Goal: Task Accomplishment & Management: Complete application form

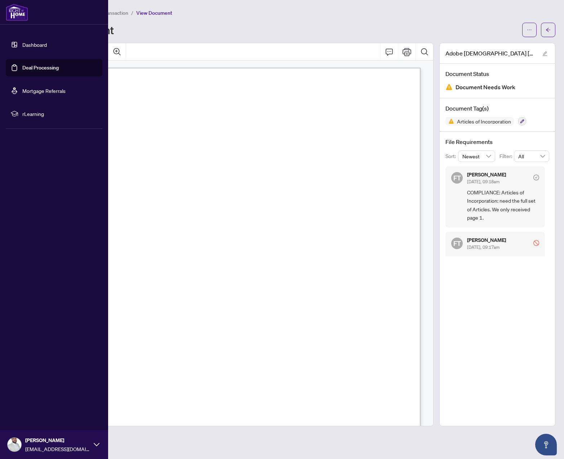
click at [44, 48] on link "Dashboard" at bounding box center [34, 44] width 24 height 6
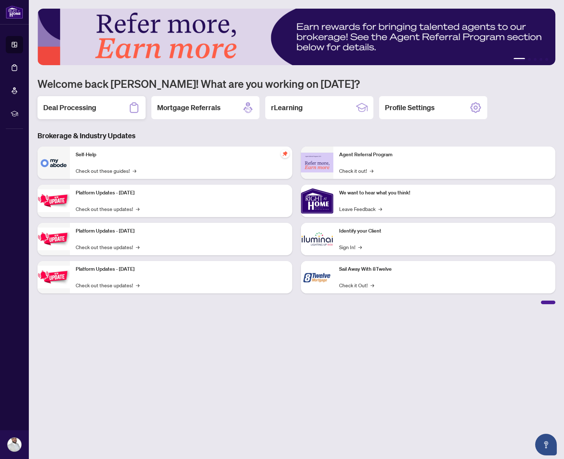
click at [74, 106] on h2 "Deal Processing" at bounding box center [69, 108] width 53 height 10
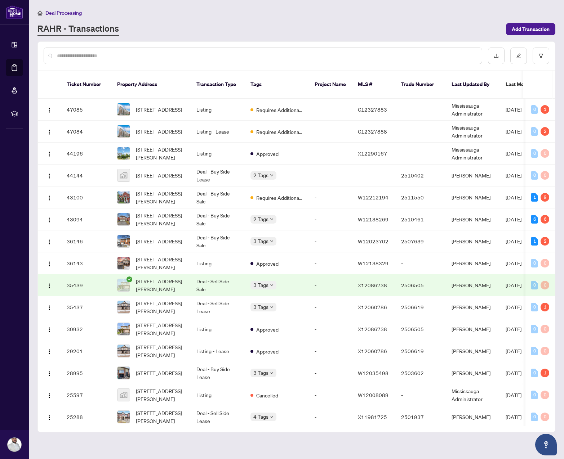
click at [182, 57] on input "text" at bounding box center [266, 56] width 419 height 8
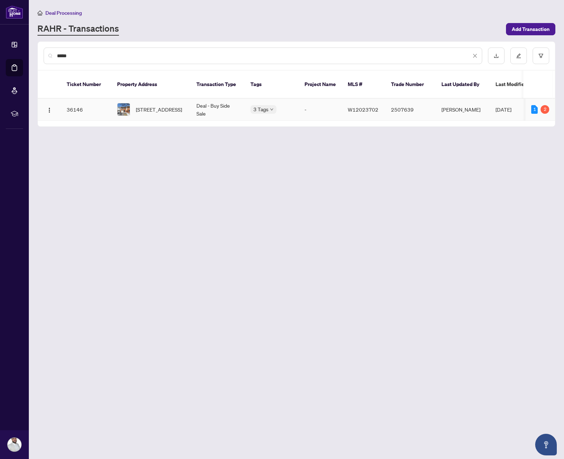
type input "*****"
click at [170, 106] on span "[STREET_ADDRESS]" at bounding box center [159, 110] width 46 height 8
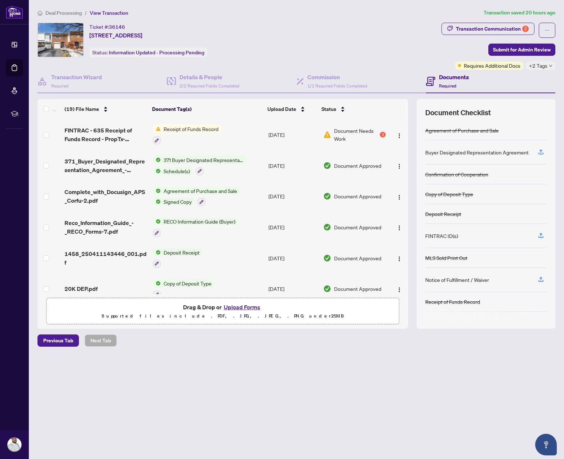
click at [231, 140] on td "Receipt of Funds Record" at bounding box center [208, 134] width 116 height 31
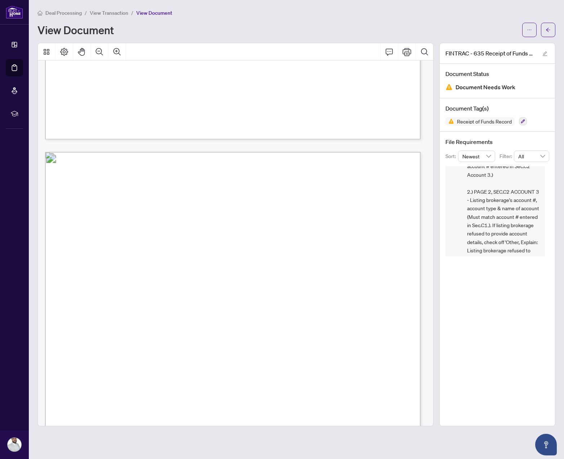
scroll to position [86, 0]
click at [526, 34] on button "button" at bounding box center [529, 30] width 14 height 14
click at [116, 11] on span "View Transaction" at bounding box center [109, 13] width 39 height 6
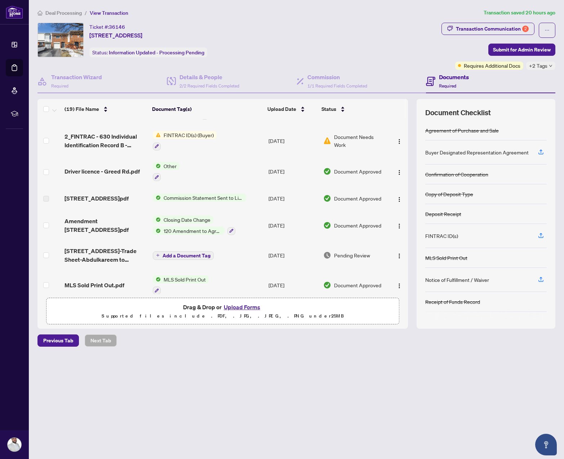
scroll to position [412, 0]
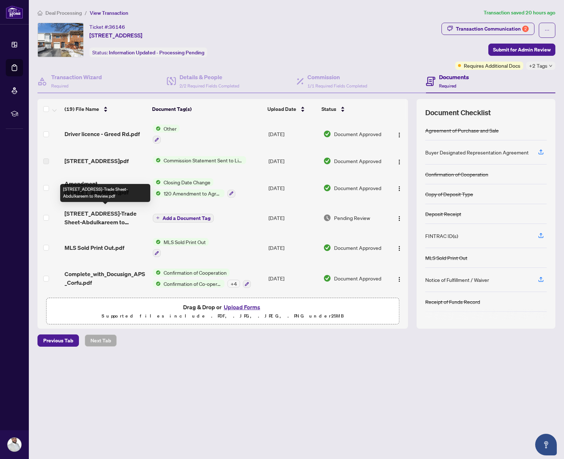
click at [100, 218] on span "[STREET_ADDRESS]-Trade Sheet-Abdulkareem to Review.pdf" at bounding box center [105, 217] width 82 height 17
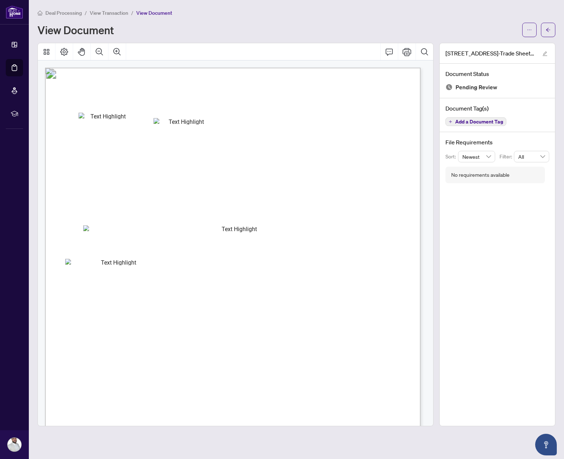
click at [113, 11] on span "View Transaction" at bounding box center [109, 13] width 39 height 6
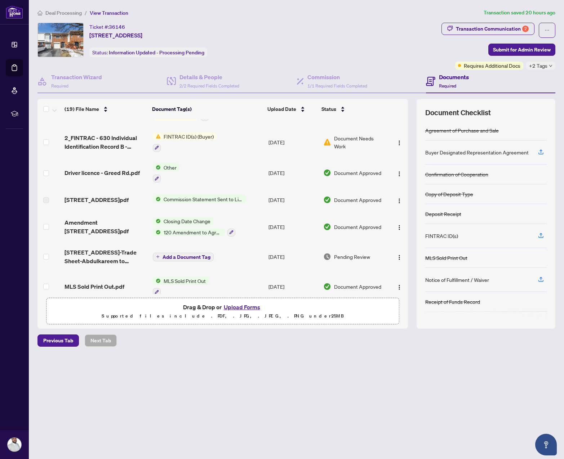
scroll to position [404, 0]
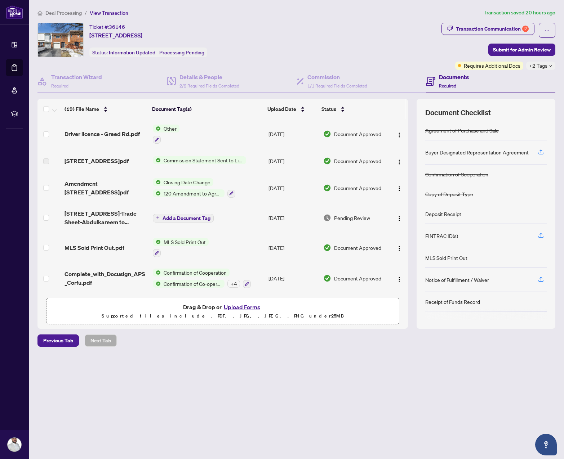
click at [249, 307] on button "Upload Forms" at bounding box center [242, 307] width 41 height 9
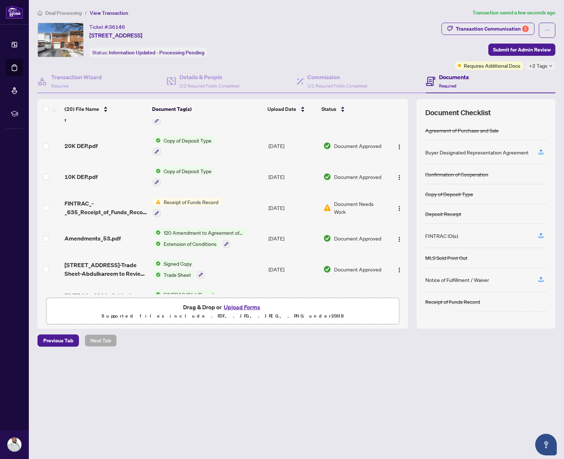
scroll to position [0, 0]
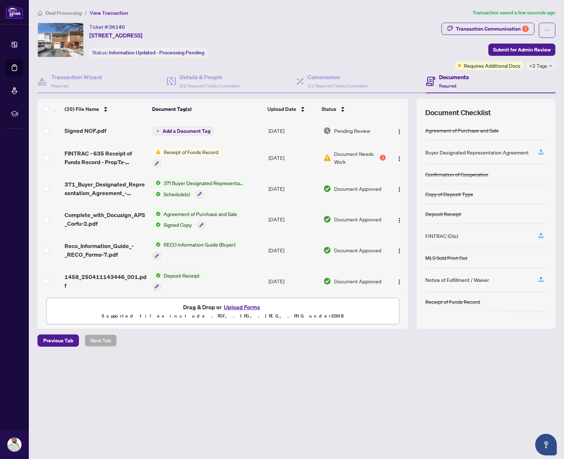
click at [172, 129] on span "Add a Document Tag" at bounding box center [186, 131] width 48 height 5
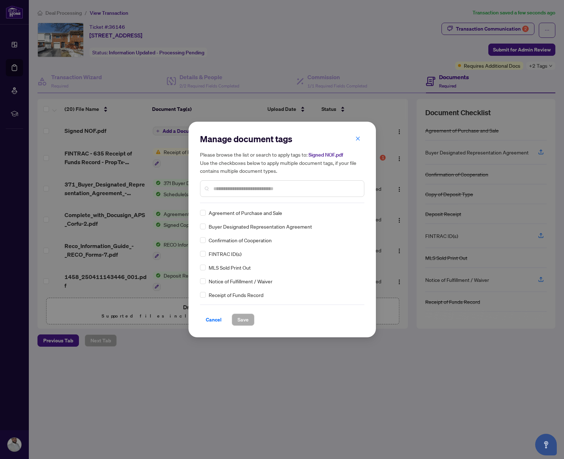
click at [265, 206] on div "Manage document tags Please browse the list or search to apply tags to: Signed …" at bounding box center [282, 229] width 164 height 193
click at [264, 193] on div at bounding box center [282, 188] width 164 height 17
click at [266, 190] on input "text" at bounding box center [285, 189] width 145 height 8
click at [251, 322] on button "Save" at bounding box center [243, 320] width 23 height 12
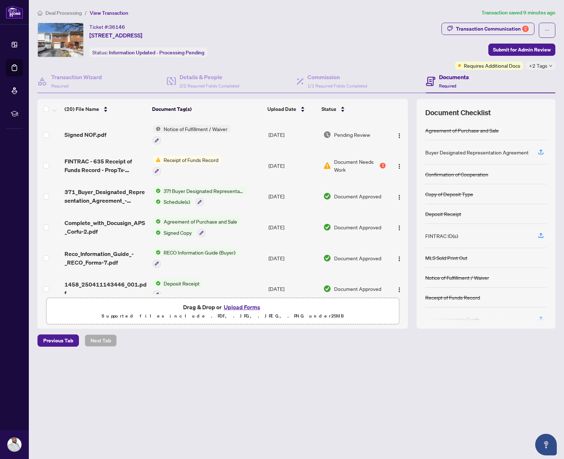
click at [253, 167] on td "Receipt of Funds Record" at bounding box center [208, 165] width 116 height 31
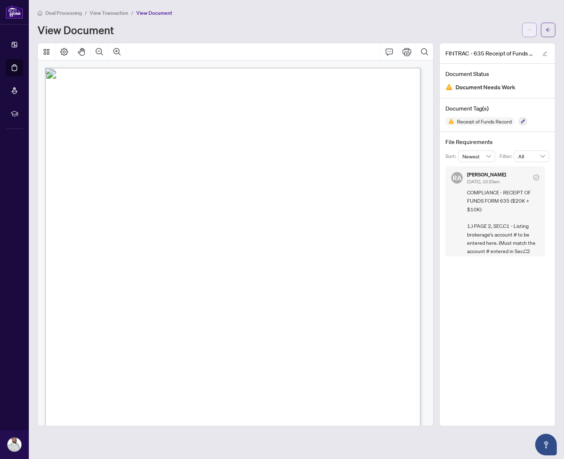
click at [532, 30] on button "button" at bounding box center [529, 30] width 14 height 14
click at [514, 45] on span "Download" at bounding box center [503, 45] width 55 height 8
click at [106, 15] on span "View Transaction" at bounding box center [109, 13] width 39 height 6
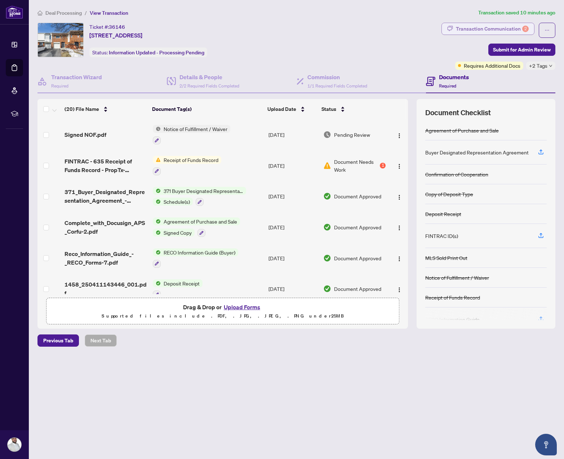
click at [499, 31] on div "Transaction Communication 2" at bounding box center [492, 29] width 73 height 12
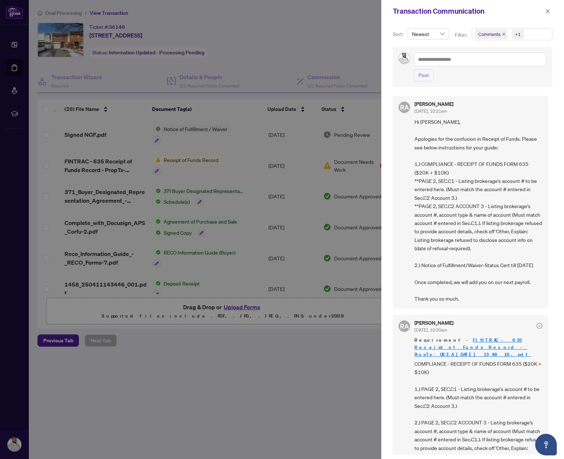
click at [235, 414] on div at bounding box center [282, 229] width 564 height 459
click at [547, 10] on icon "close" at bounding box center [547, 11] width 5 height 5
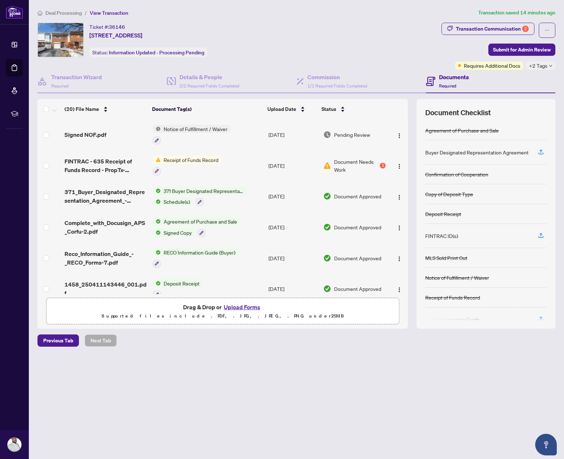
click at [238, 309] on button "Upload Forms" at bounding box center [242, 307] width 41 height 9
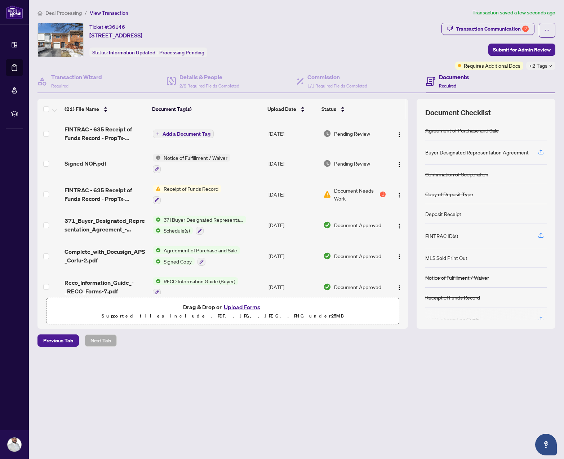
click at [185, 133] on span "Add a Document Tag" at bounding box center [186, 133] width 48 height 5
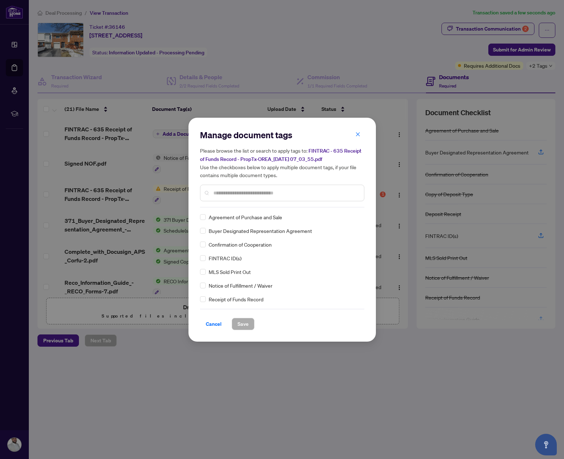
click at [283, 192] on input "text" at bounding box center [285, 193] width 145 height 8
click at [204, 300] on span at bounding box center [203, 299] width 6 height 6
click at [236, 322] on button "Save" at bounding box center [243, 324] width 23 height 12
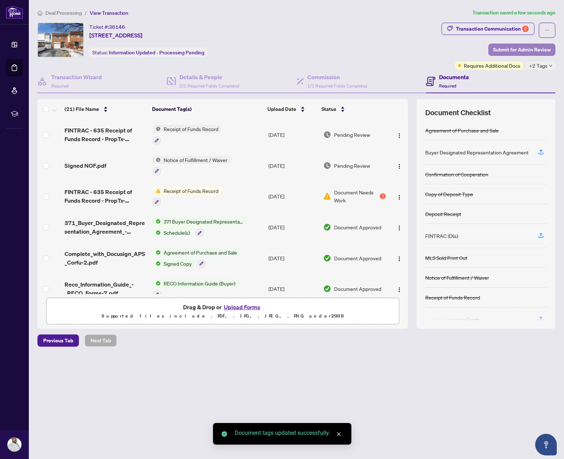
click at [513, 52] on span "Submit for Admin Review" at bounding box center [522, 50] width 58 height 12
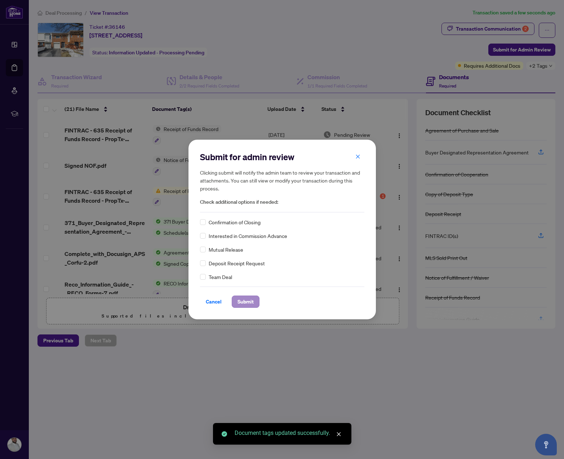
click at [249, 301] on span "Submit" at bounding box center [245, 302] width 16 height 12
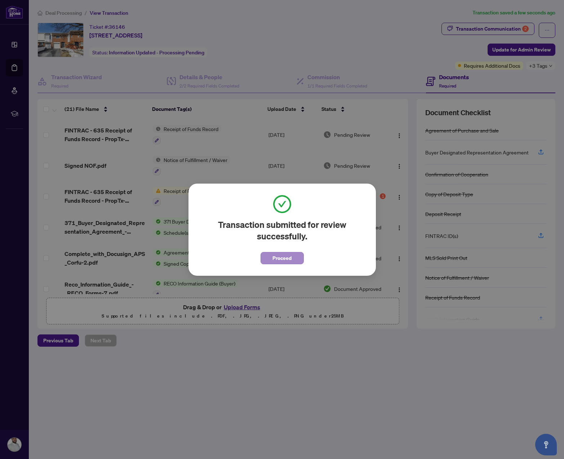
click at [274, 263] on span "Proceed" at bounding box center [281, 258] width 19 height 12
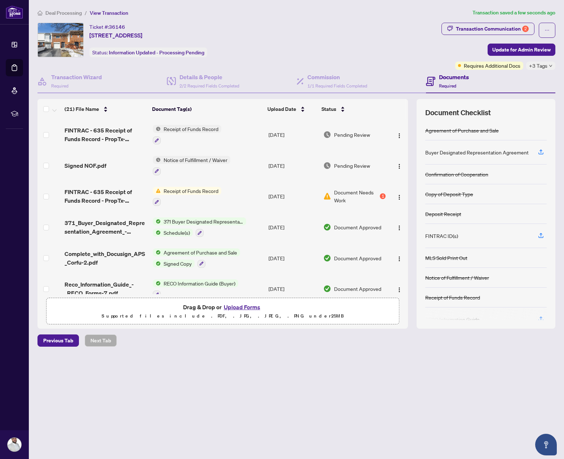
click at [52, 13] on span "Deal Processing" at bounding box center [63, 13] width 36 height 6
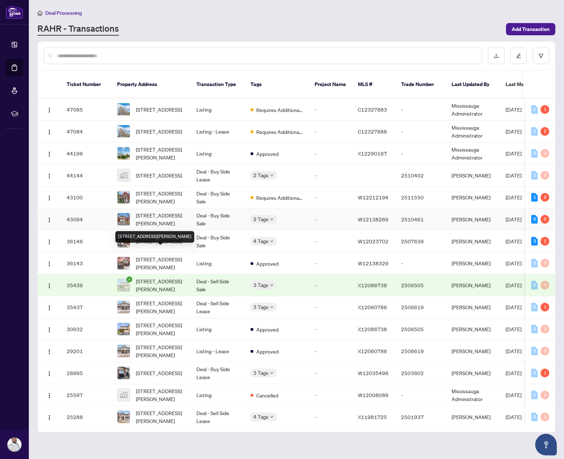
click at [169, 211] on span "[STREET_ADDRESS][PERSON_NAME]" at bounding box center [160, 219] width 49 height 16
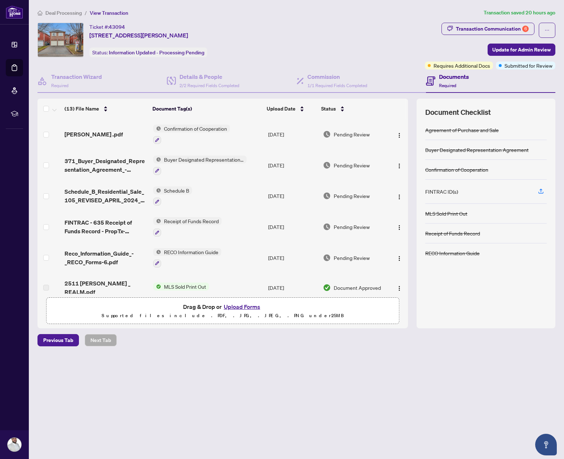
click at [108, 228] on span "FINTRAC - 635 Receipt of Funds Record - PropTx-OREA_[DATE] 14_48_56.pdf" at bounding box center [105, 226] width 83 height 17
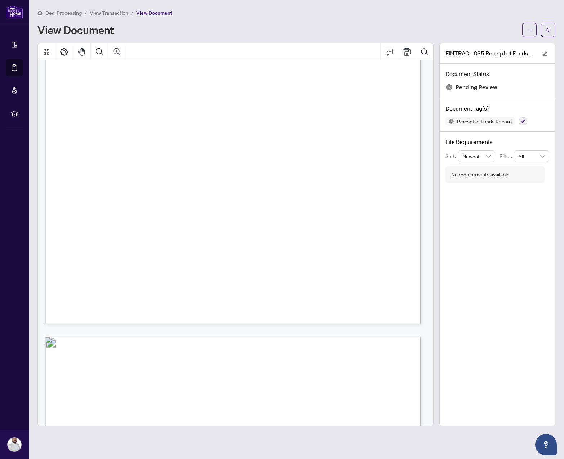
scroll to position [349, 0]
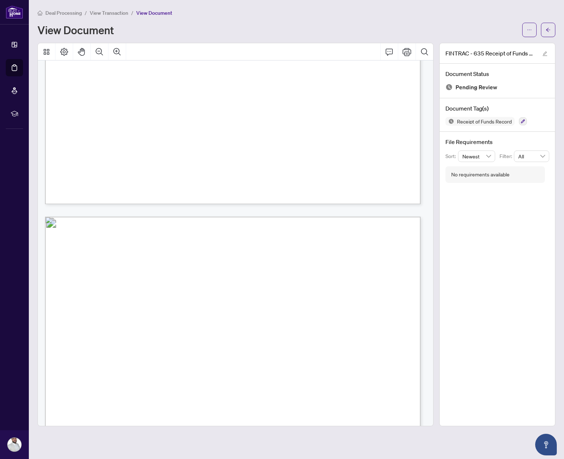
click at [114, 8] on main "Deal Processing / View Transaction / View Document View Document FINTRAC - 635 …" at bounding box center [296, 229] width 535 height 459
click at [114, 10] on span "View Transaction" at bounding box center [109, 13] width 39 height 6
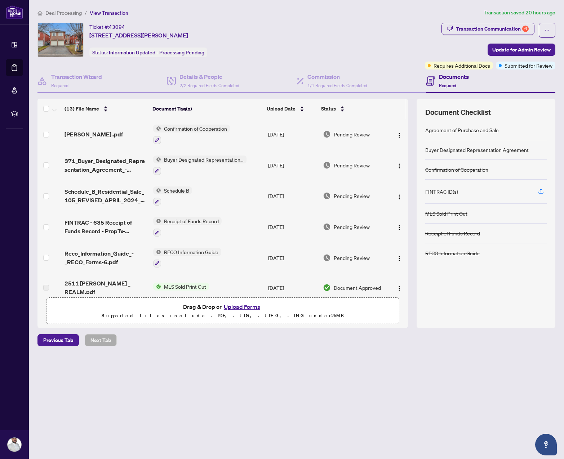
click at [239, 305] on button "Upload Forms" at bounding box center [242, 306] width 41 height 9
click at [236, 309] on button "Upload Forms" at bounding box center [242, 306] width 41 height 9
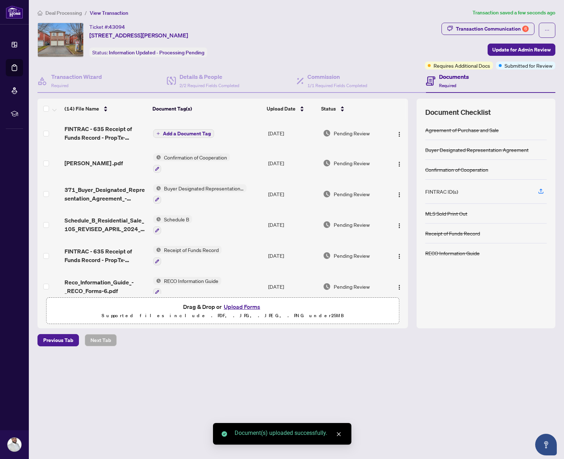
click at [177, 133] on span "Add a Document Tag" at bounding box center [187, 133] width 48 height 5
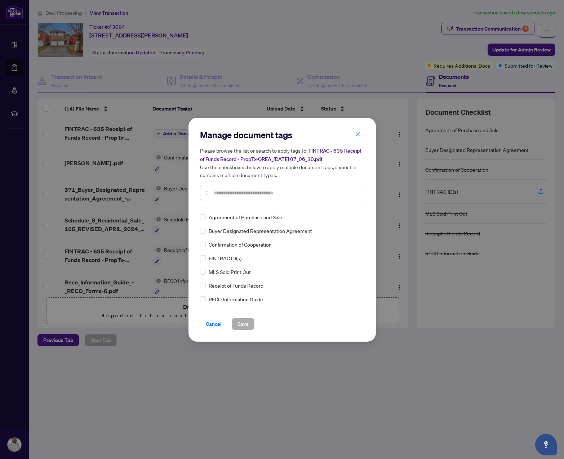
click at [272, 196] on input "text" at bounding box center [285, 193] width 145 height 8
click at [240, 322] on span "Save" at bounding box center [242, 324] width 11 height 12
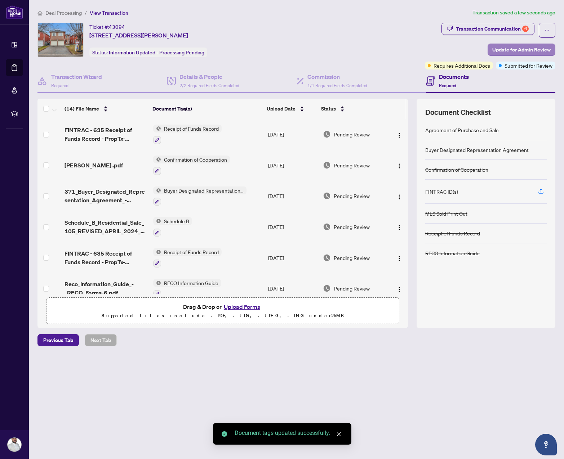
click at [528, 53] on span "Update for Admin Review" at bounding box center [521, 50] width 58 height 12
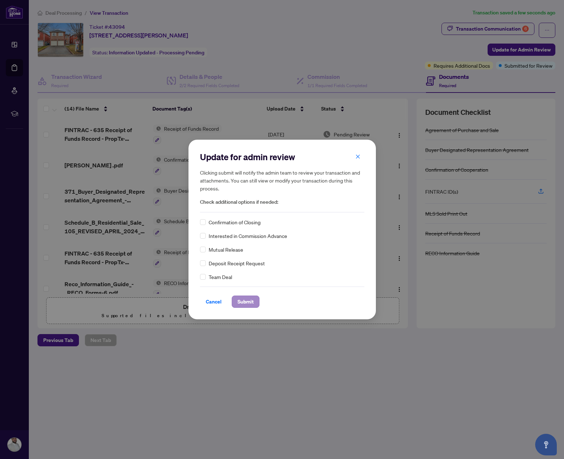
click at [245, 305] on span "Submit" at bounding box center [245, 302] width 16 height 12
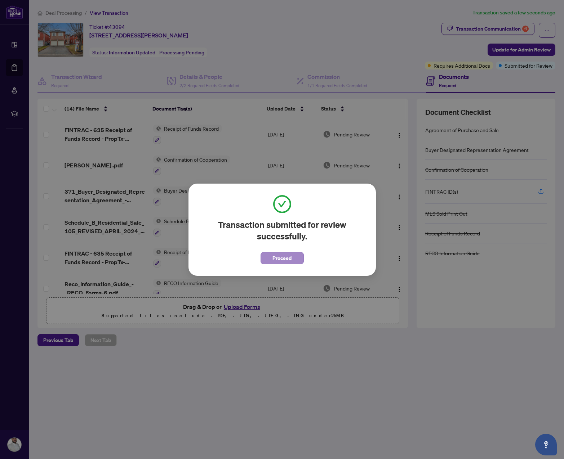
click at [282, 260] on span "Proceed" at bounding box center [281, 258] width 19 height 12
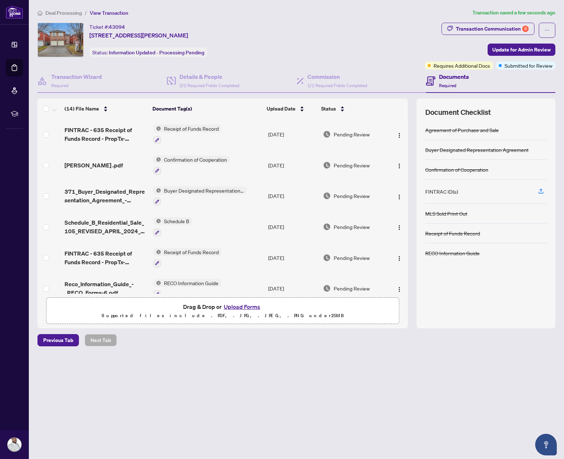
click at [261, 374] on main "Deal Processing / View Transaction Transaction saved a few seconds ago Ticket #…" at bounding box center [296, 229] width 535 height 459
